Goal: Task Accomplishment & Management: Manage account settings

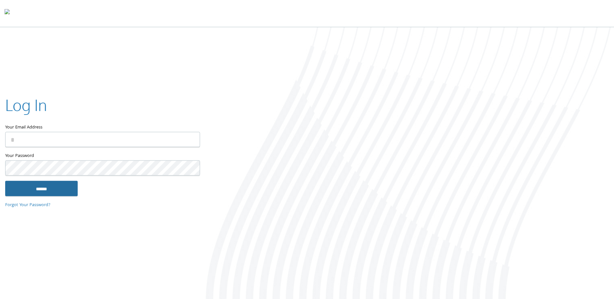
type input "**********"
click at [27, 186] on input "******" at bounding box center [41, 189] width 72 height 16
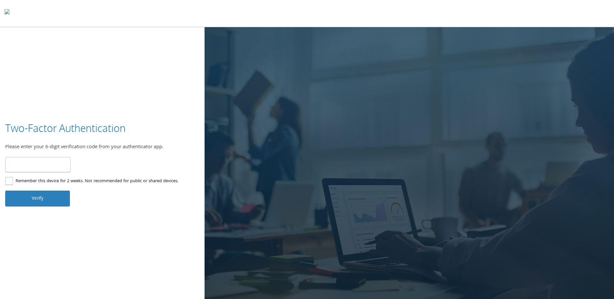
click at [70, 164] on input "number" at bounding box center [37, 164] width 65 height 15
type input "******"
